Goal: Task Accomplishment & Management: Use online tool/utility

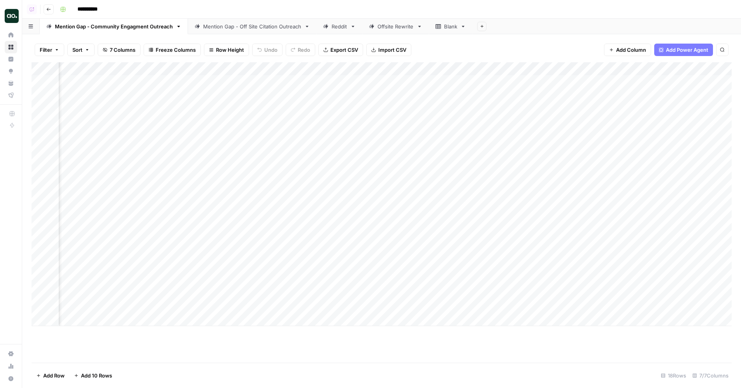
scroll to position [0, 446]
click at [680, 81] on div "Add Column" at bounding box center [382, 194] width 700 height 264
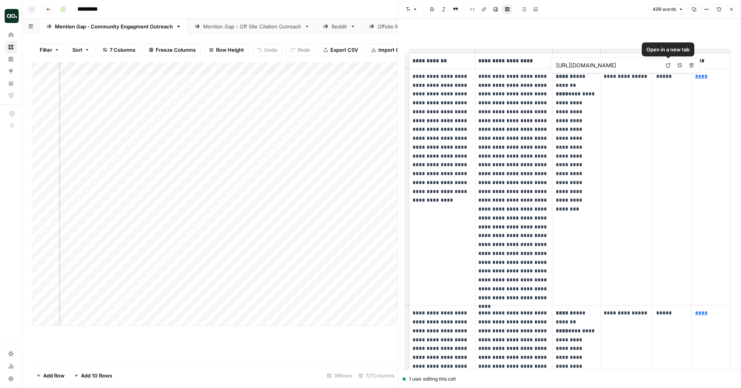
click at [669, 65] on icon at bounding box center [668, 65] width 5 height 5
click at [585, 96] on p "**********" at bounding box center [577, 134] width 42 height 124
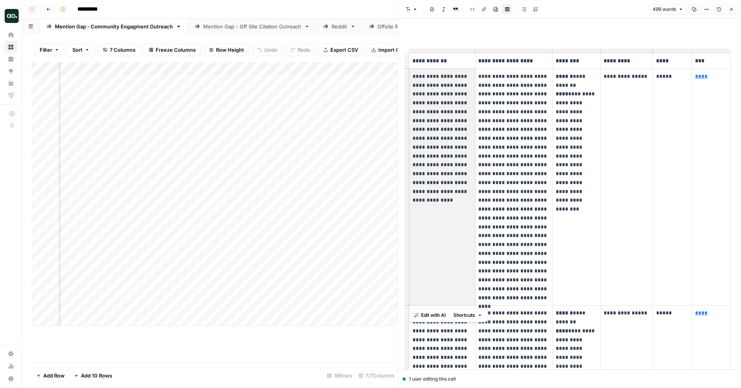
drag, startPoint x: 412, startPoint y: 75, endPoint x: 455, endPoint y: 192, distance: 124.9
click at [455, 192] on p "**********" at bounding box center [443, 134] width 60 height 124
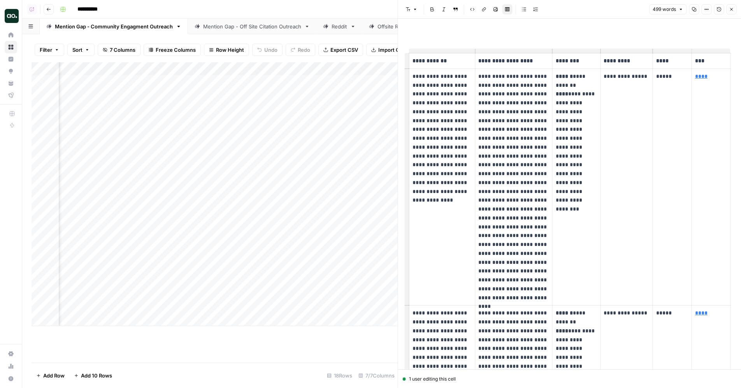
click at [517, 149] on p "**********" at bounding box center [513, 187] width 71 height 230
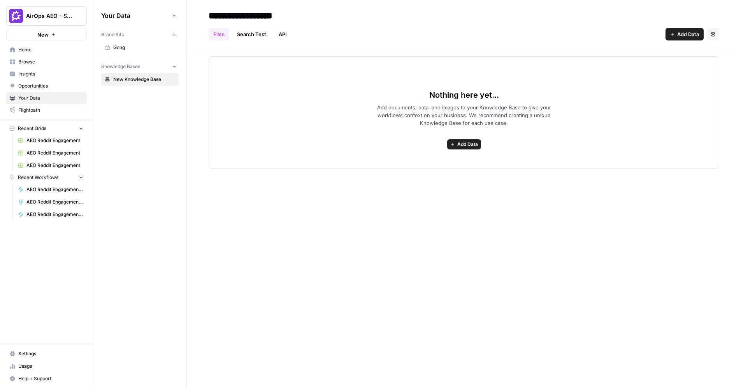
click at [139, 46] on span "Gong" at bounding box center [144, 47] width 62 height 7
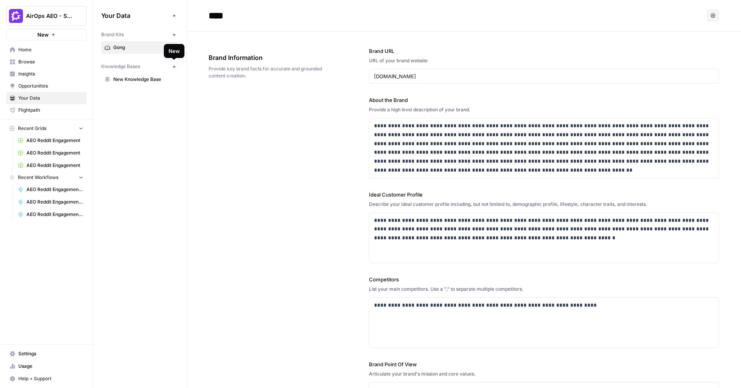
click at [176, 67] on span "New" at bounding box center [176, 67] width 0 height 0
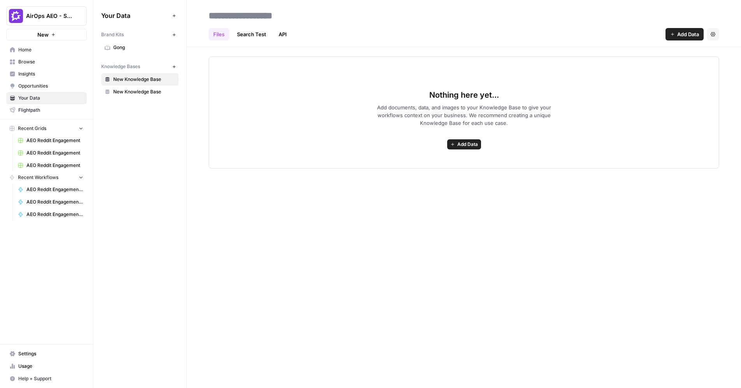
click at [459, 135] on div "Nothing here yet... Add documents, data, and images to your Knowledge Base to g…" at bounding box center [464, 112] width 511 height 112
click at [459, 141] on span "Add Data" at bounding box center [467, 144] width 21 height 7
click at [433, 172] on span "Web Scrape" at bounding box center [436, 172] width 71 height 8
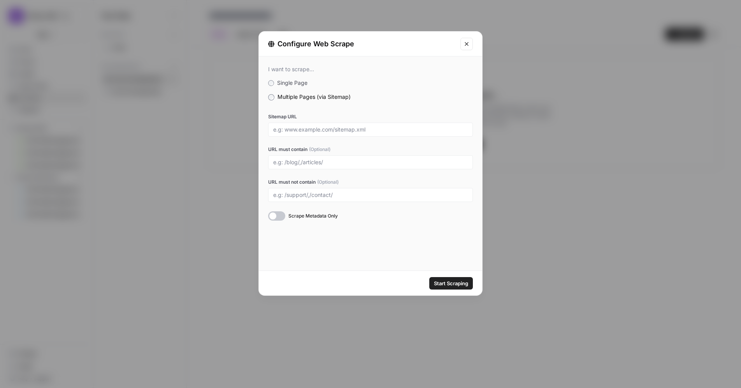
click at [466, 47] on button "Close modal" at bounding box center [466, 44] width 12 height 12
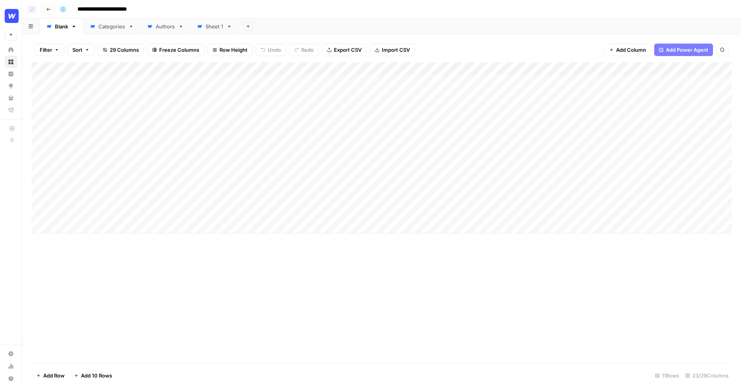
drag, startPoint x: 81, startPoint y: 81, endPoint x: 98, endPoint y: 202, distance: 121.5
click at [98, 202] on div "Add Column" at bounding box center [382, 147] width 700 height 171
click at [370, 81] on div "Add Column" at bounding box center [382, 147] width 700 height 171
click at [412, 94] on div "Add Column" at bounding box center [382, 147] width 700 height 171
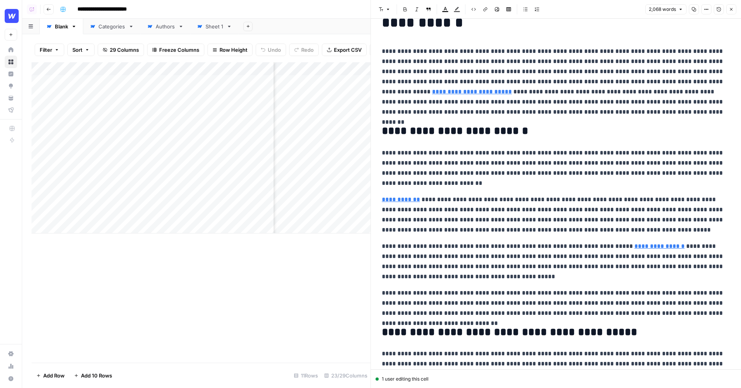
scroll to position [65, 0]
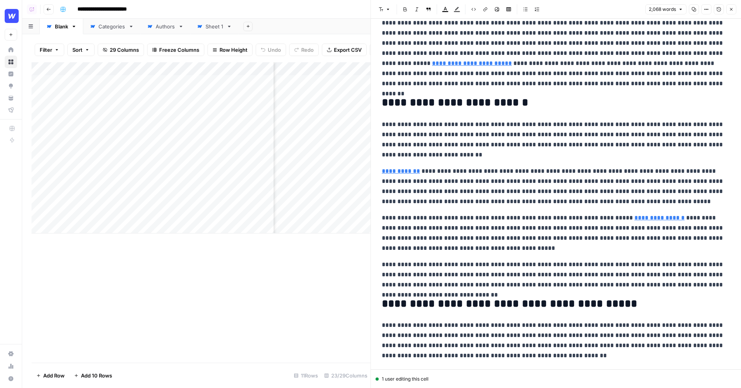
click at [491, 152] on p "**********" at bounding box center [556, 139] width 348 height 40
click at [434, 153] on p "**********" at bounding box center [556, 139] width 348 height 40
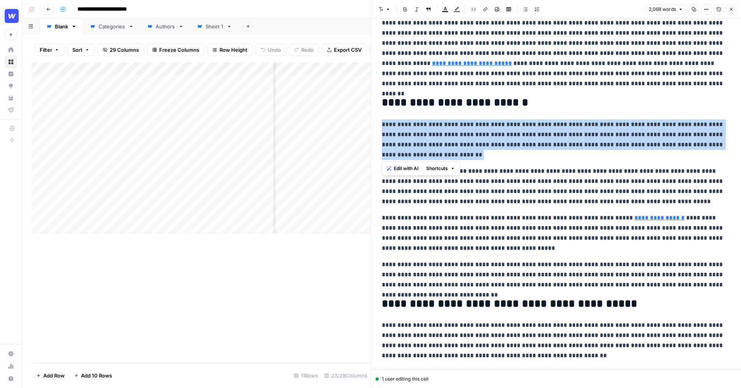
drag, startPoint x: 441, startPoint y: 156, endPoint x: 381, endPoint y: 124, distance: 68.6
click at [403, 173] on button "Edit with AI" at bounding box center [403, 168] width 38 height 10
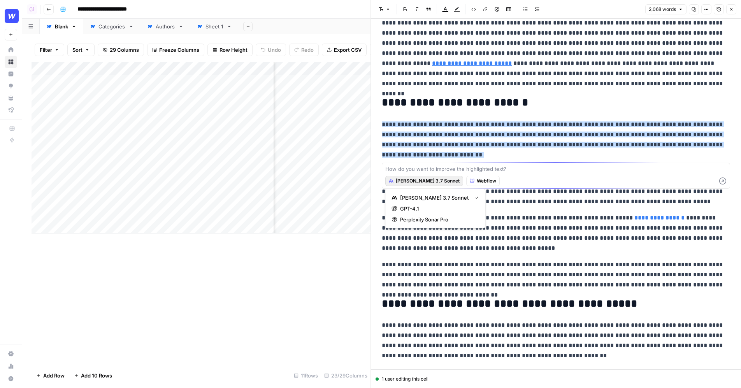
click at [417, 180] on span "Claude 3.7 Sonnet" at bounding box center [428, 180] width 64 height 7
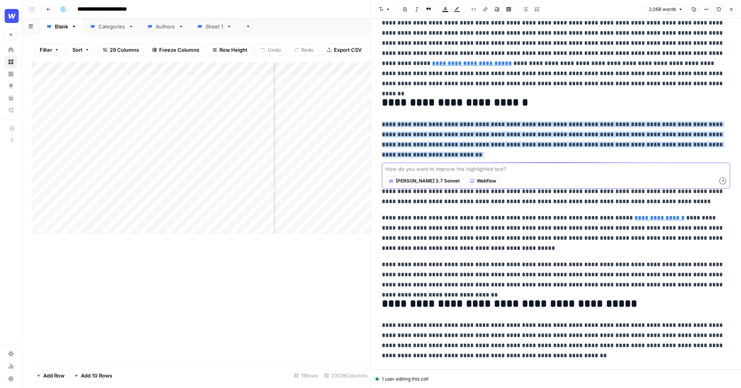
click at [417, 168] on textarea at bounding box center [555, 169] width 341 height 8
click at [734, 9] on button "Close" at bounding box center [731, 9] width 10 height 10
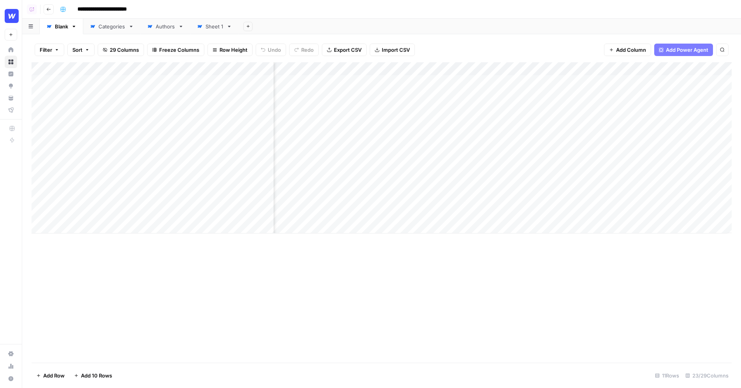
scroll to position [0, 1060]
click at [588, 41] on div "Filter Sort 29 Columns Freeze Columns Row Height Undo Redo Export CSV Import CS…" at bounding box center [382, 49] width 700 height 25
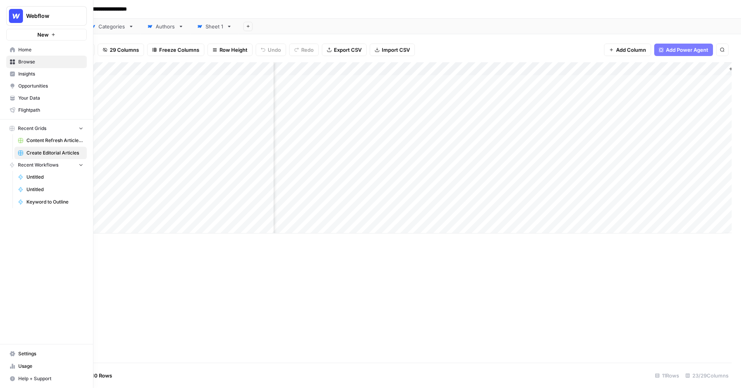
click at [40, 353] on span "Settings" at bounding box center [50, 353] width 65 height 7
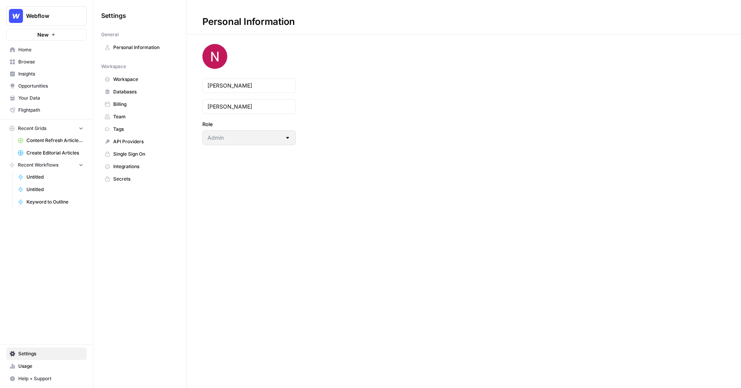
click at [137, 169] on link "Integrations" at bounding box center [139, 166] width 77 height 12
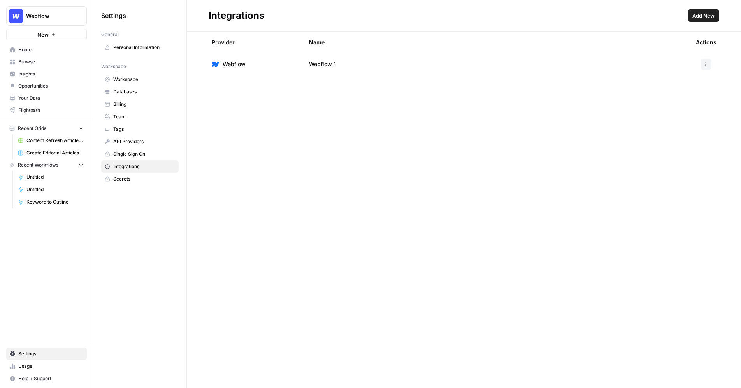
click at [709, 17] on span "Add New" at bounding box center [703, 16] width 22 height 8
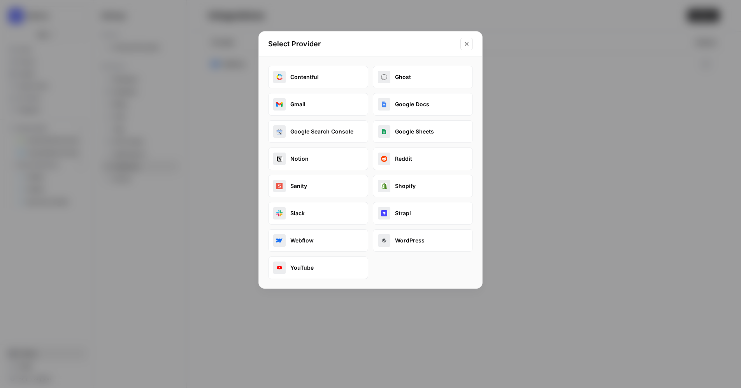
click at [469, 44] on icon "Close modal" at bounding box center [467, 44] width 6 height 6
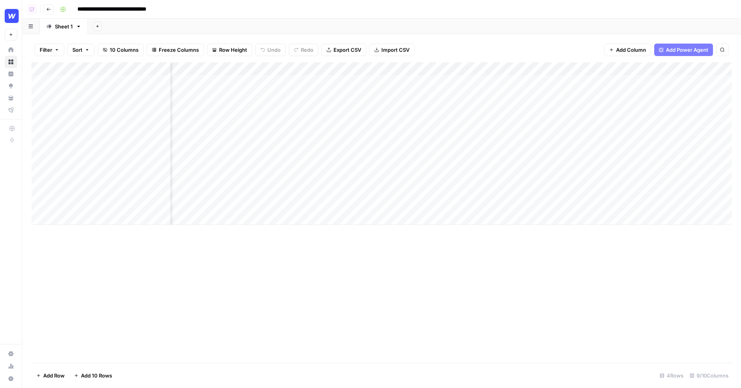
scroll to position [0, 302]
click at [673, 81] on div "Add Column" at bounding box center [382, 143] width 700 height 163
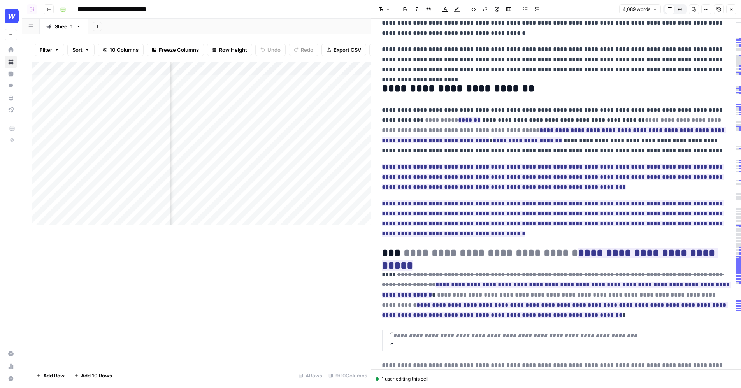
scroll to position [308, 0]
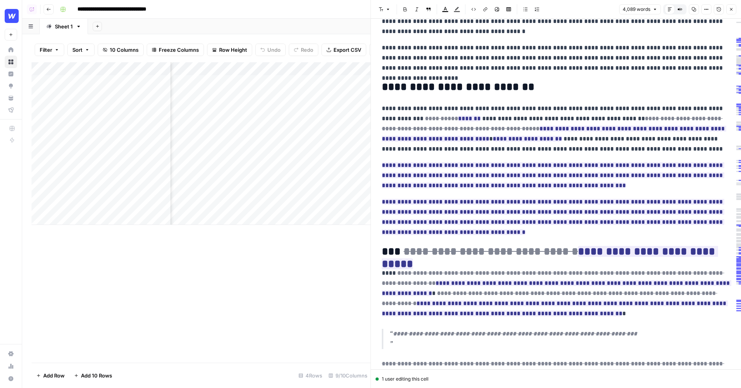
click at [731, 10] on icon "button" at bounding box center [731, 9] width 3 height 3
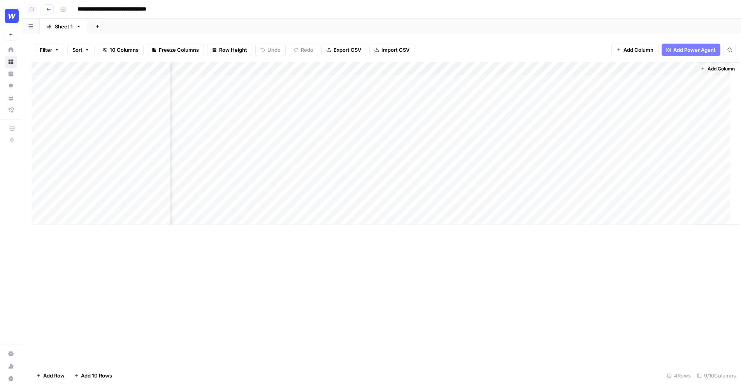
scroll to position [0, 293]
click at [390, 81] on div "Add Column" at bounding box center [382, 94] width 700 height 65
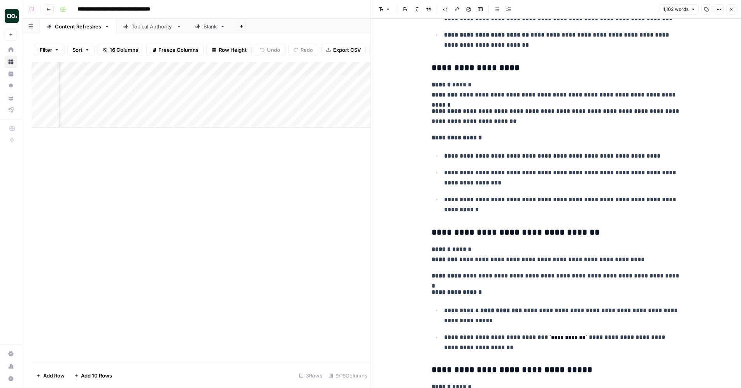
scroll to position [1327, 0]
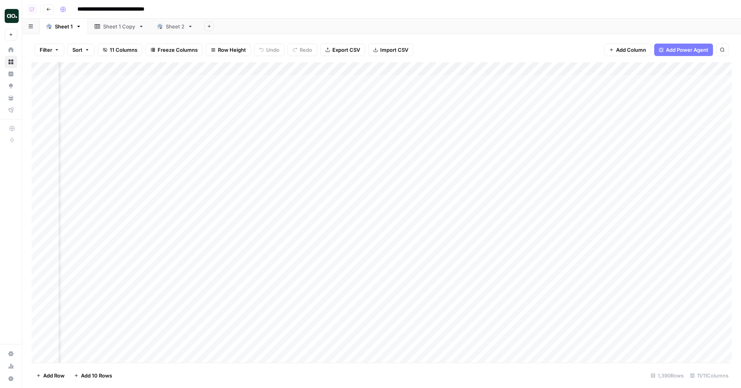
scroll to position [0, 243]
click at [436, 68] on div "Add Column" at bounding box center [382, 212] width 700 height 301
click at [432, 124] on span "Schedule" at bounding box center [453, 123] width 68 height 8
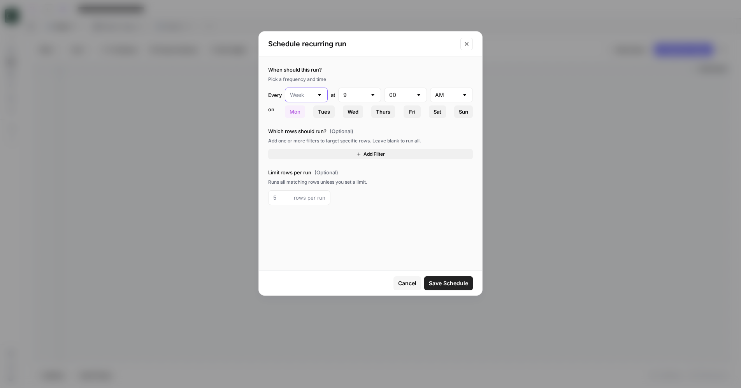
click at [313, 98] on input "text" at bounding box center [301, 95] width 23 height 8
type input "Week"
click at [346, 83] on div "Pick a frequency and time" at bounding box center [370, 79] width 205 height 7
click at [466, 45] on icon "Close modal" at bounding box center [467, 44] width 4 height 4
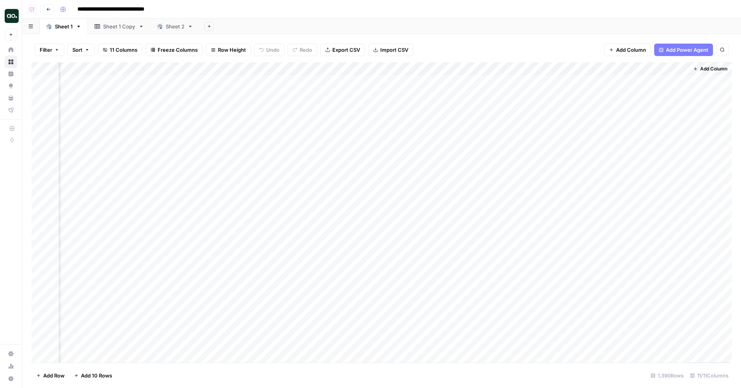
click at [589, 28] on div "Add Sheet" at bounding box center [470, 27] width 541 height 16
click at [691, 3] on div "**********" at bounding box center [395, 9] width 676 height 12
